Goal: Navigation & Orientation: Find specific page/section

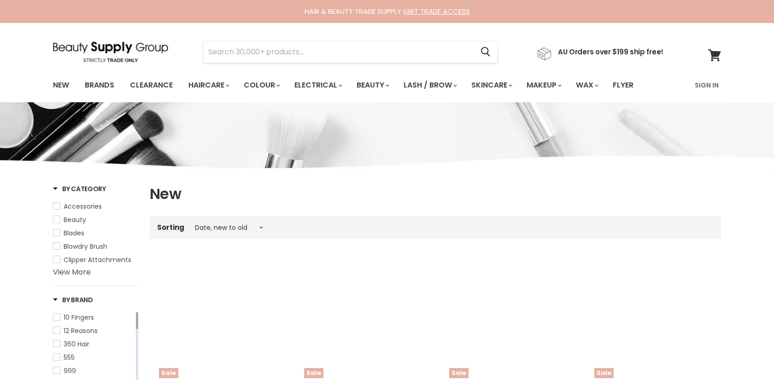
select select "created-descending"
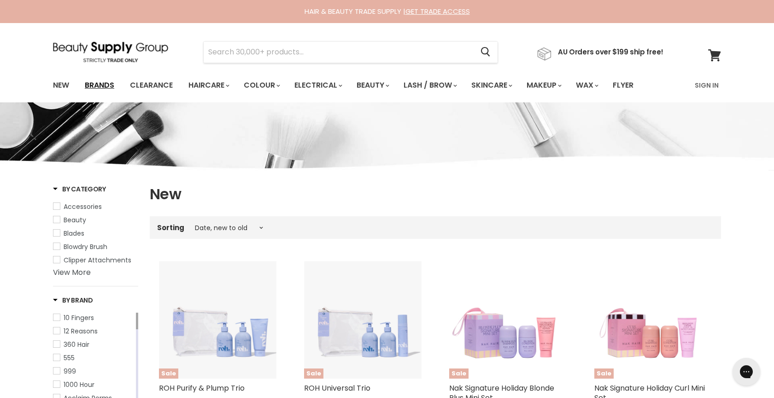
click at [93, 82] on link "Brands" at bounding box center [99, 85] width 43 height 19
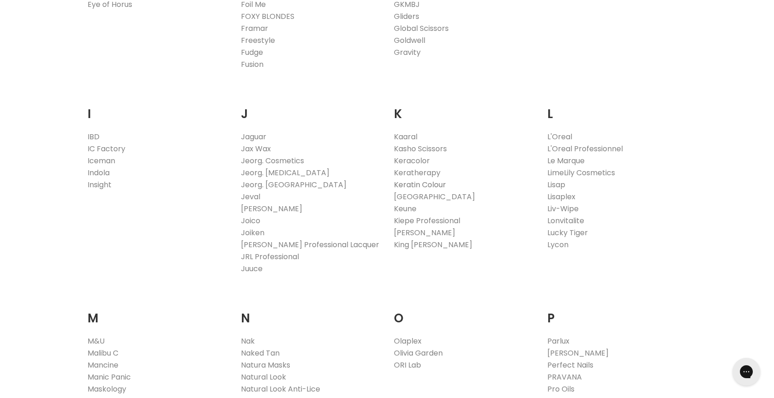
scroll to position [776, 0]
click at [405, 205] on link "Keune" at bounding box center [405, 207] width 23 height 11
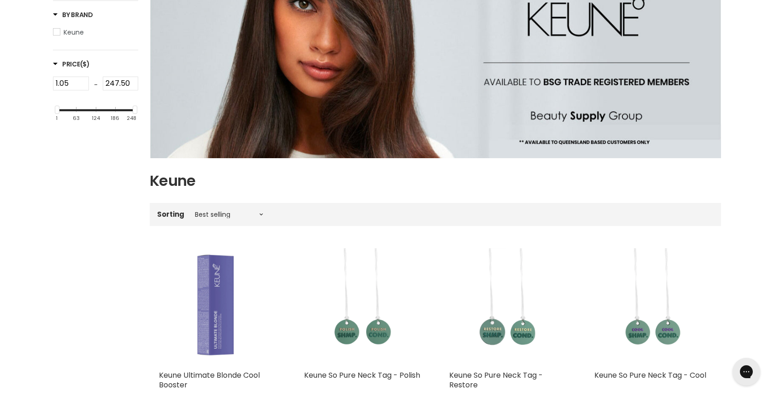
scroll to position [220, 0]
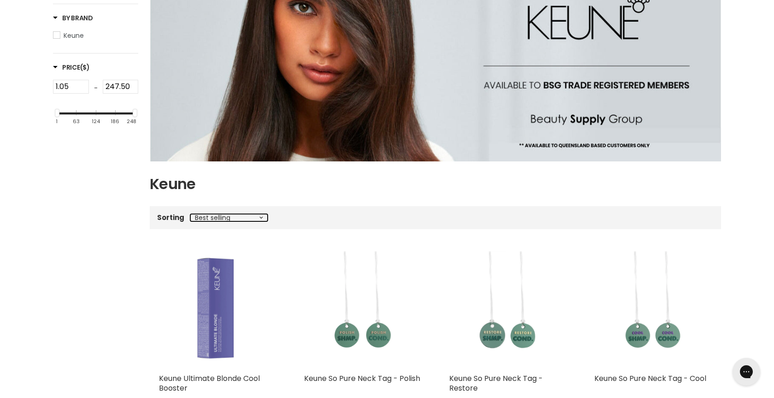
click at [208, 215] on select "Best selling Featured Alphabetically, A-Z Alphabetically, Z-A Price, low to hig…" at bounding box center [228, 217] width 77 height 7
select select "created-descending"
click at [190, 214] on select "Best selling Featured Alphabetically, A-Z Alphabetically, Z-A Price, low to hig…" at bounding box center [228, 217] width 77 height 7
select select "created-descending"
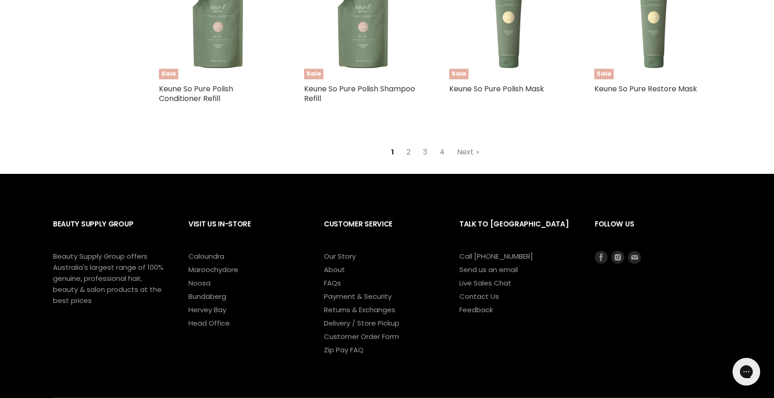
scroll to position [2412, 0]
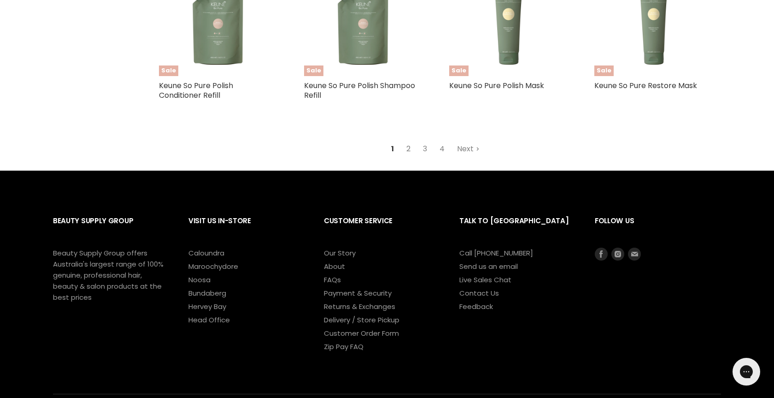
click at [410, 150] on link "2" at bounding box center [409, 149] width 14 height 17
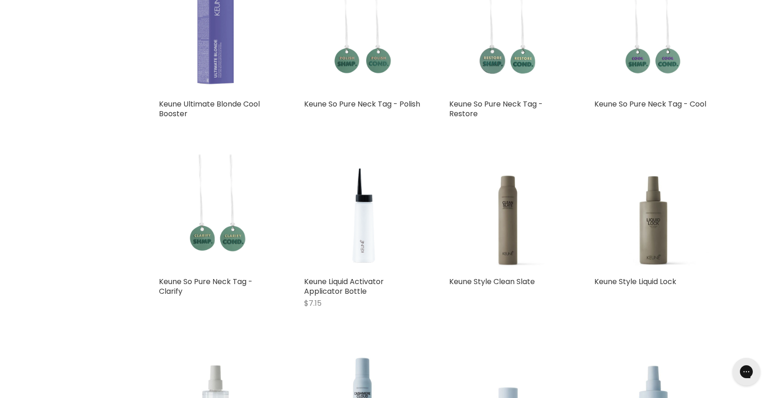
select select "created-descending"
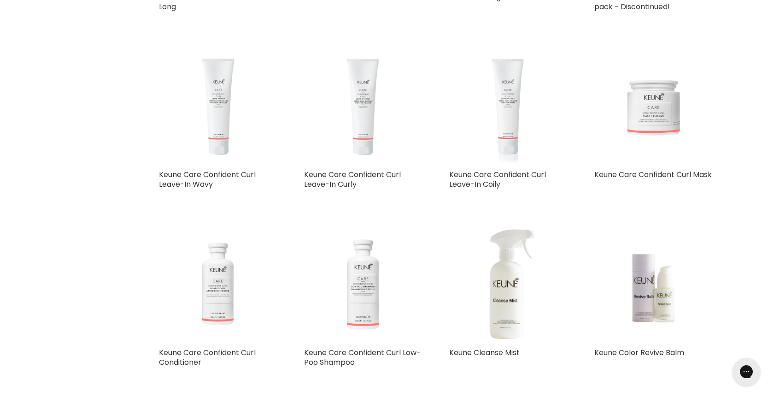
scroll to position [701, 0]
